Goal: Complete application form

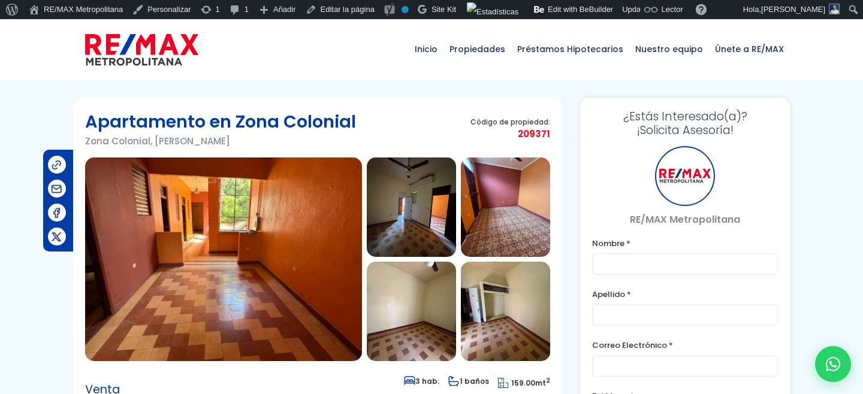
type input "Franklin"
type input "Marte"
type input "[PERSON_NAME][EMAIL_ADDRESS][PERSON_NAME][DOMAIN_NAME]"
type input "829-619-1904"
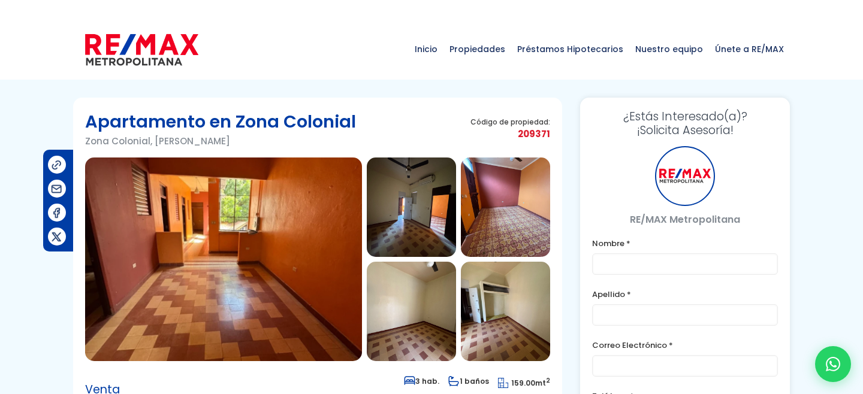
type input "Franklin"
type input "Marte"
type input "[PERSON_NAME][EMAIL_ADDRESS][PERSON_NAME][DOMAIN_NAME]"
type input "829-619-1904"
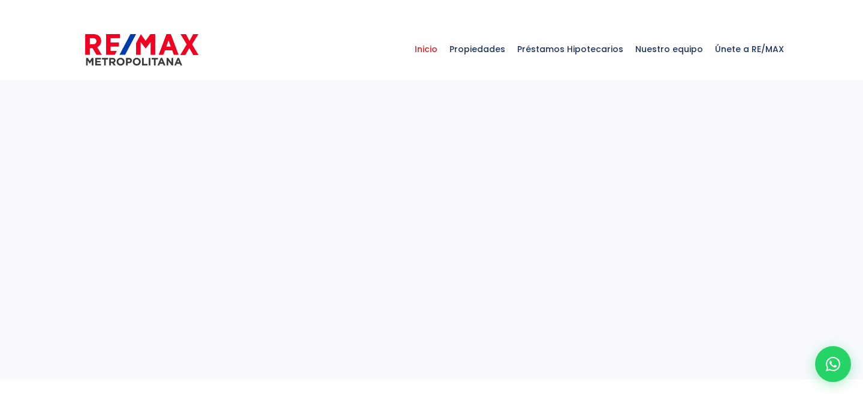
select select
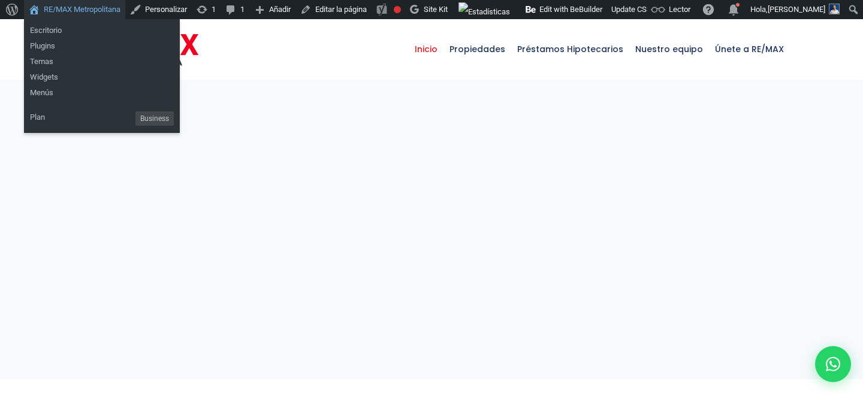
click at [101, 11] on link "RE/MAX Metropolitana" at bounding box center [74, 9] width 101 height 19
